Goal: Task Accomplishment & Management: Manage account settings

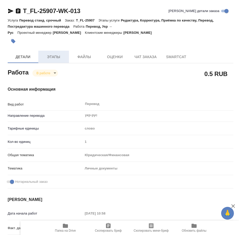
click at [53, 59] on span "Этапы" at bounding box center [53, 57] width 25 height 6
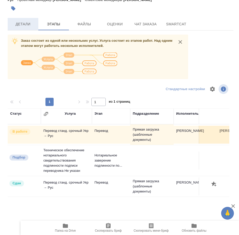
click at [23, 22] on span "Детали" at bounding box center [23, 24] width 25 height 6
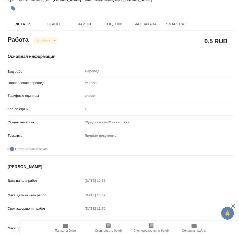
type textarea "x"
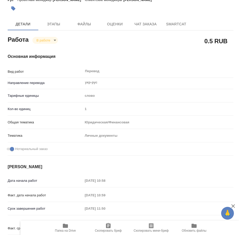
type textarea "x"
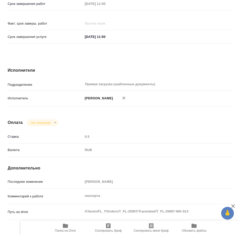
scroll to position [365, 0]
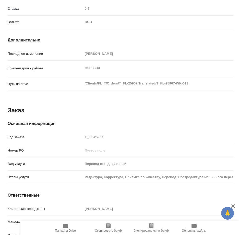
type textarea "x"
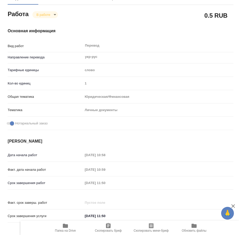
scroll to position [0, 0]
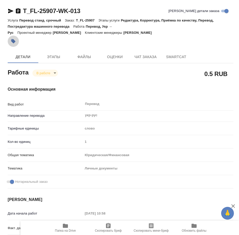
click at [13, 43] on icon "button" at bounding box center [13, 41] width 4 height 4
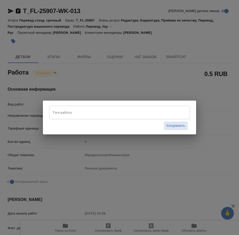
click at [78, 116] on input "Тэги работы" at bounding box center [114, 112] width 127 height 9
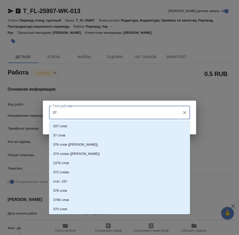
type input "375"
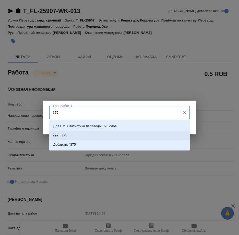
click at [62, 132] on li "стат: 375" at bounding box center [119, 135] width 141 height 9
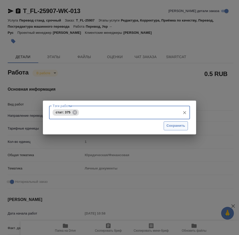
click at [176, 124] on span "Сохранить" at bounding box center [176, 126] width 19 height 6
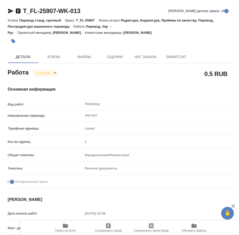
type input "inProgress"
type textarea "Перевод"
type textarea "x"
type input "укр-рус"
type input "5a8b1489cc6b4906c91bfd90"
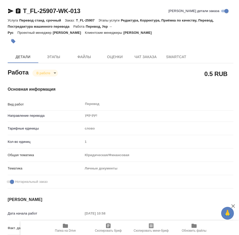
type input "1"
type input "yr-fn"
type input "5a8b8b956a9677013d343cfe"
checkbox input "true"
type input "[DATE] 10:58"
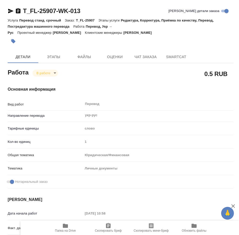
type input "[DATE] 10:59"
type input "[DATE] 11:50"
type input "Прямая загрузка (шаблонные документы)"
type input "notPayed"
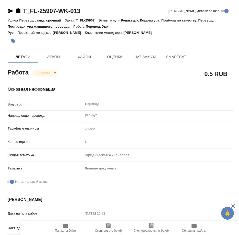
type input "0.5"
type input "RUB"
type input "[PERSON_NAME]"
type textarea "паспорта"
type textarea "x"
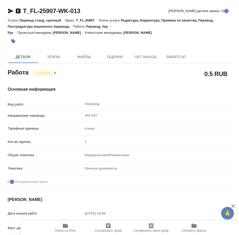
type textarea "/Clients/FL_T/Orders/T_FL-25907/Translated/T_FL-25907-WK-013"
type textarea "x"
type input "T_FL-25907"
type input "Перевод станд. срочный"
type input "Редактура, Корректура, Приёмка по качеству, Перевод, Постредактура машинного пе…"
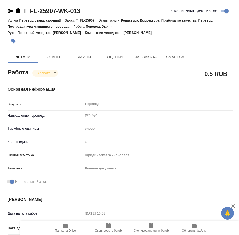
type input "[PERSON_NAME]"
type input "/Clients/FL_T/Orders/T_FL-25907"
type textarea "[PERSON_NAME], [PERSON_NAME], [PERSON_NAME]"
type textarea "x"
type textarea "Укр-рус под нот два паспорта и один сор. Для мфц в [GEOGRAPHIC_DATA]. В рефе ст…"
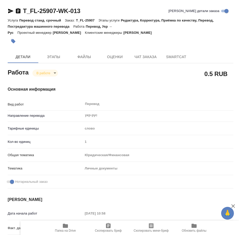
type textarea "x"
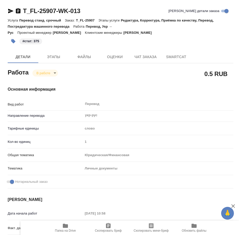
type textarea "x"
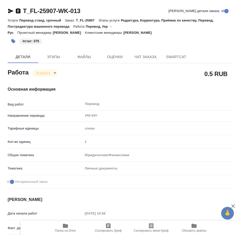
type textarea "x"
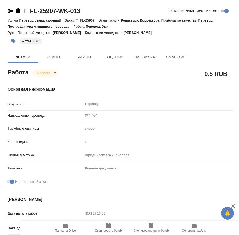
type textarea "x"
click at [52, 72] on body "🙏 .cls-1 fill:#fff; AWATERA Mamedova Arzu Работы 9 Чаты График Выйти T_FL-25907…" at bounding box center [119, 117] width 239 height 235
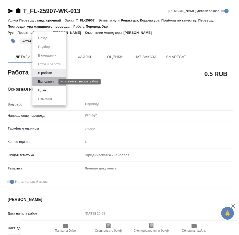
click at [47, 82] on button "Выполнен" at bounding box center [46, 82] width 19 height 6
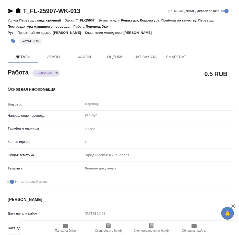
type textarea "x"
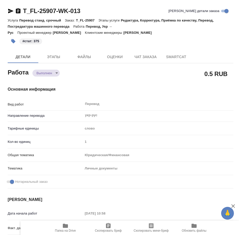
type textarea "x"
